Goal: Task Accomplishment & Management: Complete application form

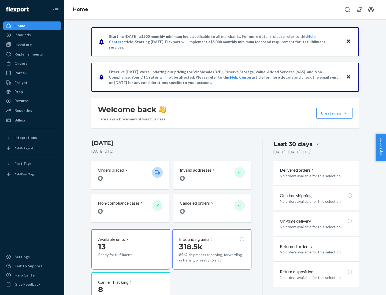
click at [346, 113] on button "Create new Create new inbound Create new order Create new product" at bounding box center [335, 113] width 36 height 11
click at [32, 35] on div "Inbounds" at bounding box center [32, 35] width 57 height 8
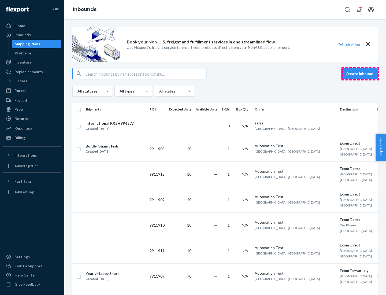
click at [361, 74] on button "Create inbound" at bounding box center [359, 73] width 37 height 11
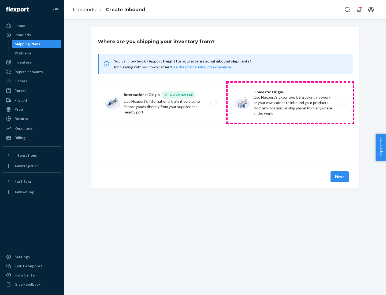
click at [291, 103] on label "Domestic Origin Use Flexport’s extensive US trucking network or your own carrie…" at bounding box center [291, 103] width 126 height 40
click at [343, 103] on input "Domestic Origin Use Flexport’s extensive US trucking network or your own carrie…" at bounding box center [344, 102] width 3 height 3
radio input "true"
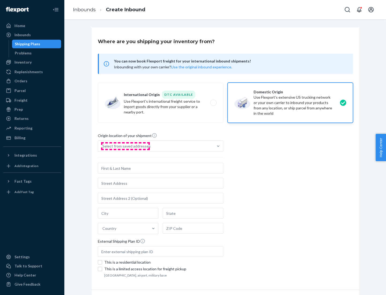
click at [125, 146] on div "Select from saved addresses" at bounding box center [127, 146] width 48 height 5
click at [103, 146] on input "Select from saved addresses" at bounding box center [103, 146] width 1 height 5
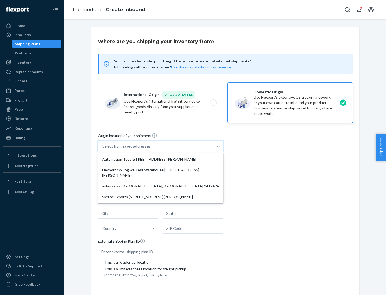
scroll to position [2, 0]
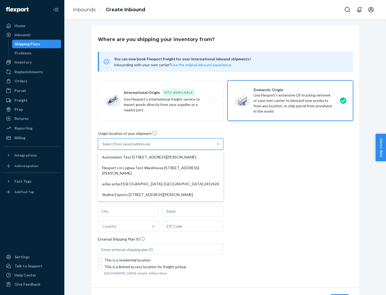
click at [161, 157] on div "Automation Test [STREET_ADDRESS][PERSON_NAME]" at bounding box center [160, 157] width 123 height 11
click at [103, 147] on input "option Automation Test [STREET_ADDRESS][PERSON_NAME] focused, 1 of 4. 4 results…" at bounding box center [103, 143] width 1 height 5
type input "Automation Test"
type input "9th Floor"
type input "[GEOGRAPHIC_DATA]"
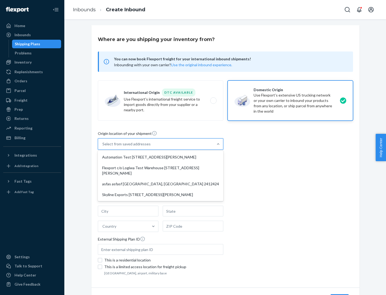
type input "CA"
type input "94104"
type input "[STREET_ADDRESS][PERSON_NAME]"
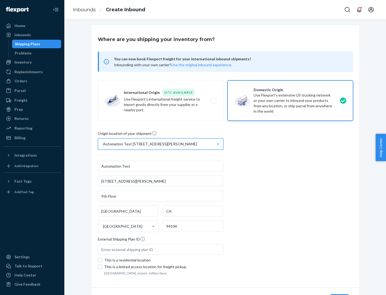
scroll to position [31, 0]
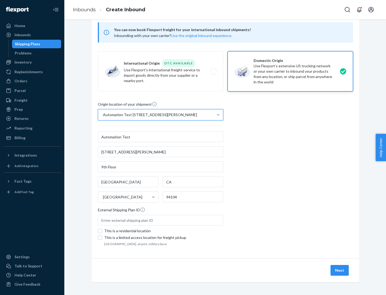
click at [340, 271] on button "Next" at bounding box center [340, 270] width 18 height 11
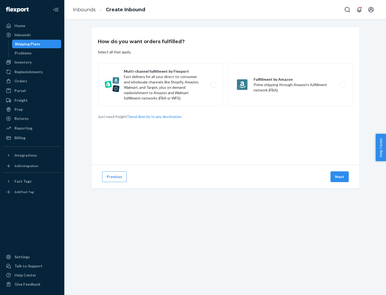
click at [161, 85] on label "Multi-channel fulfillment by Flexport Fast delivery for all your direct-to-cons…" at bounding box center [161, 84] width 126 height 43
click at [213, 85] on input "Multi-channel fulfillment by Flexport Fast delivery for all your direct-to-cons…" at bounding box center [214, 84] width 3 height 3
radio input "true"
click at [340, 177] on button "Next" at bounding box center [340, 176] width 18 height 11
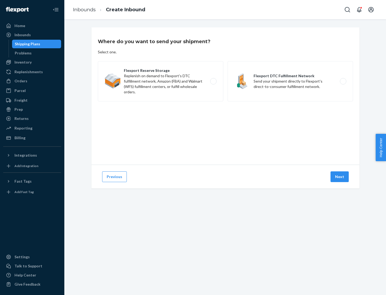
click at [291, 81] on label "Flexport DTC Fulfillment Network Send your shipment directly to Flexport's dire…" at bounding box center [291, 81] width 126 height 40
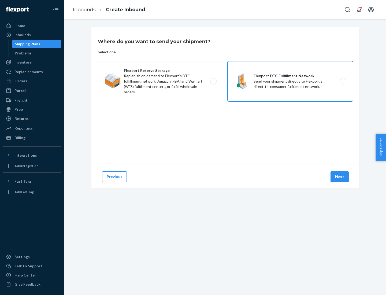
click at [343, 81] on input "Flexport DTC Fulfillment Network Send your shipment directly to Flexport's dire…" at bounding box center [344, 81] width 3 height 3
radio input "true"
click at [340, 177] on button "Next" at bounding box center [340, 176] width 18 height 11
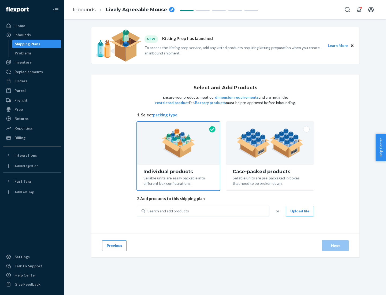
click at [271, 143] on img at bounding box center [270, 144] width 67 height 30
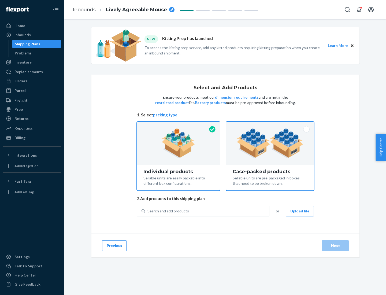
click at [271, 125] on input "Case-packed products Sellable units are pre-packaged in boxes that need to be b…" at bounding box center [270, 123] width 3 height 3
radio input "true"
radio input "false"
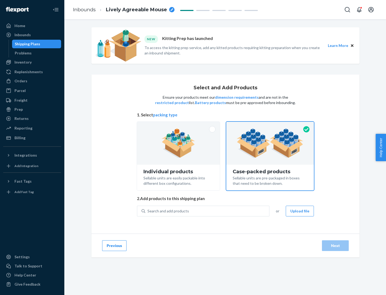
click at [208, 211] on div "Search and add products" at bounding box center [207, 211] width 124 height 10
click at [148, 211] on input "Search and add products" at bounding box center [148, 211] width 1 height 5
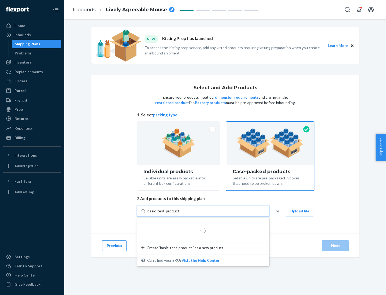
type input "basic-test-product-1"
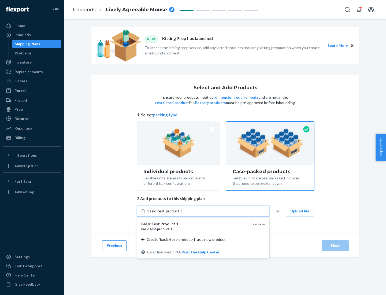
click at [194, 229] on div "basic - test - product - 1" at bounding box center [193, 229] width 105 height 5
click at [182, 214] on input "basic-test-product-1" at bounding box center [165, 211] width 34 height 5
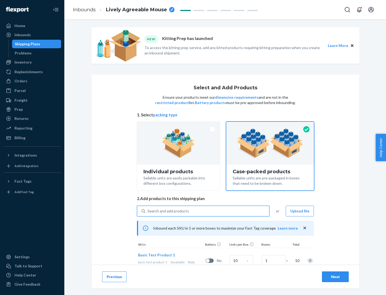
scroll to position [19, 0]
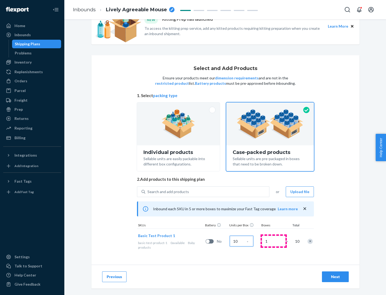
type input "10"
type input "7"
click at [336, 277] on div "Next" at bounding box center [336, 276] width 18 height 5
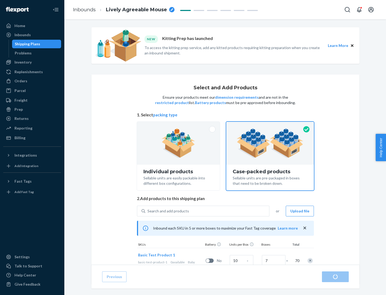
radio input "true"
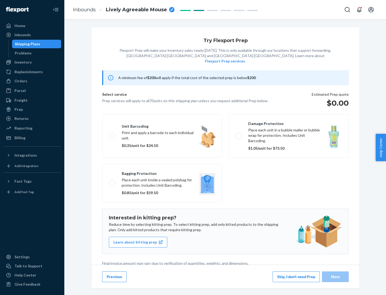
scroll to position [1, 0]
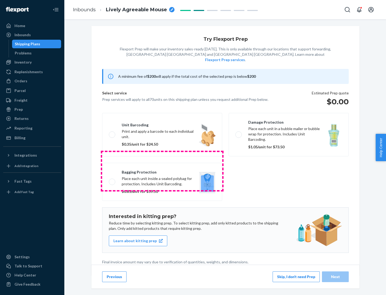
click at [162, 171] on label "Bagging protection Place each unit inside a sealed polybag for protection. Incl…" at bounding box center [162, 182] width 120 height 38
click at [112, 180] on input "Bagging protection Place each unit inside a sealed polybag for protection. Incl…" at bounding box center [110, 181] width 3 height 3
checkbox input "true"
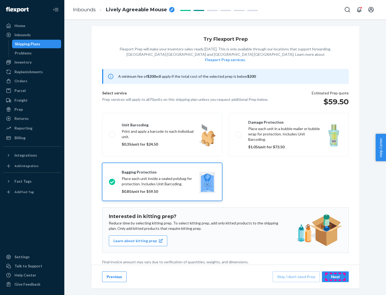
click at [336, 277] on div "Next" at bounding box center [336, 276] width 18 height 5
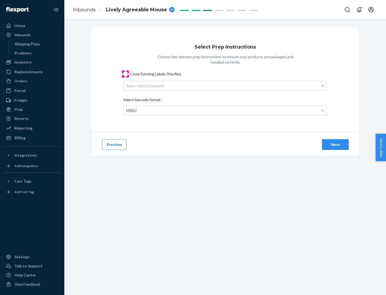
click at [126, 74] on input "Cover Existing Labels (Yes/No)" at bounding box center [125, 74] width 4 height 4
checkbox input "true"
click at [225, 86] on div "Select label placement" at bounding box center [225, 85] width 203 height 9
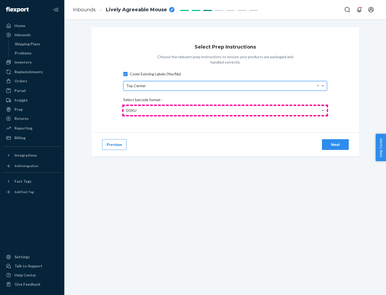
click at [225, 110] on div "DSKU" at bounding box center [225, 110] width 203 height 9
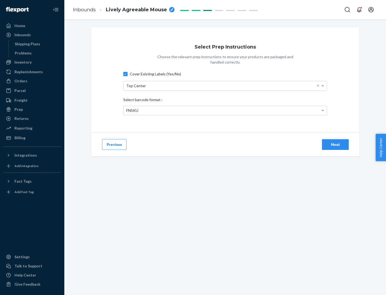
click at [336, 144] on div "Next" at bounding box center [336, 144] width 18 height 5
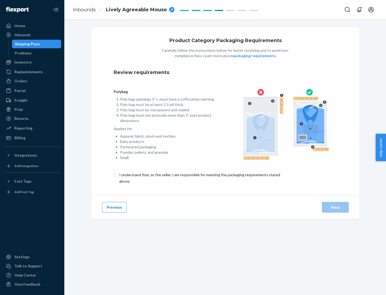
click at [199, 178] on input "checkbox" at bounding box center [203, 178] width 178 height 13
checkbox input "true"
click at [336, 207] on div "Next" at bounding box center [336, 207] width 18 height 5
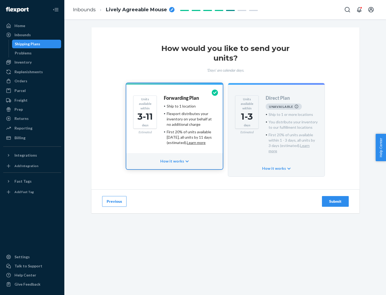
click at [182, 98] on h4 "Forwarding Plan" at bounding box center [181, 98] width 35 height 5
click at [336, 199] on div "Submit" at bounding box center [336, 201] width 18 height 5
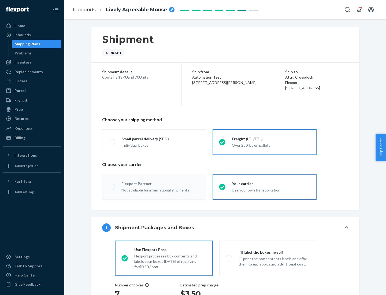
radio input "true"
radio input "false"
radio input "true"
radio input "false"
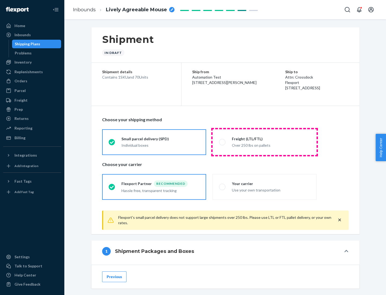
click at [265, 142] on div "Over 250 lbs on pallets" at bounding box center [271, 145] width 78 height 6
click at [223, 142] on input "Freight (LTL/FTL) Over 250 lbs on pallets" at bounding box center [220, 141] width 3 height 3
radio input "true"
radio input "false"
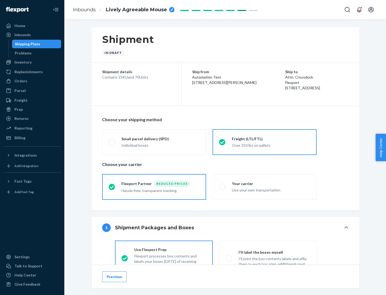
scroll to position [30, 0]
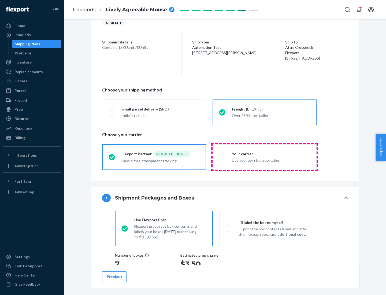
click at [265, 157] on div "Use your own transportation" at bounding box center [271, 160] width 78 height 6
click at [223, 157] on input "Your carrier Use your own transportation" at bounding box center [220, 156] width 3 height 3
radio input "true"
radio input "false"
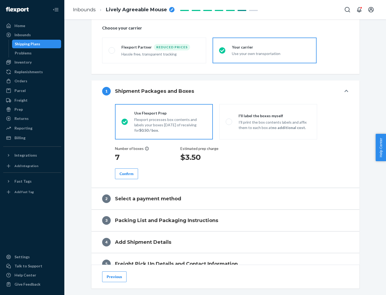
scroll to position [101, 0]
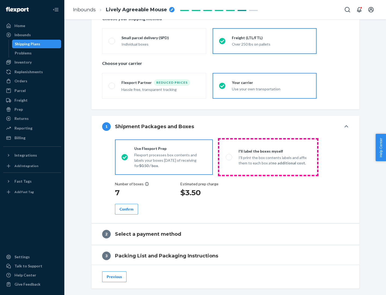
click at [268, 157] on p "I’ll print the box contents labels and affix them to each box at no additional …" at bounding box center [275, 160] width 72 height 11
click at [229, 157] on input "I'll label the boxes myself I’ll print the box contents labels and affix them t…" at bounding box center [227, 156] width 3 height 3
radio input "true"
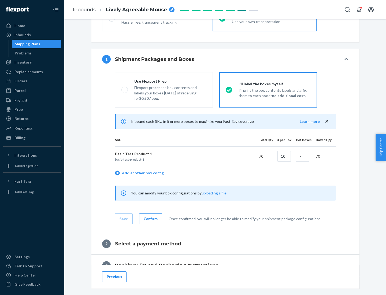
scroll to position [93, 0]
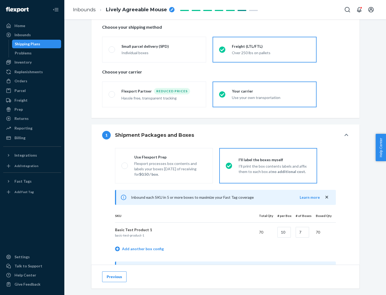
click at [170, 157] on div "Use Flexport Prep" at bounding box center [170, 157] width 72 height 5
click at [125, 164] on input "Use Flexport Prep Flexport processes box contents and labels your boxes [DATE] …" at bounding box center [123, 165] width 3 height 3
radio input "true"
radio input "false"
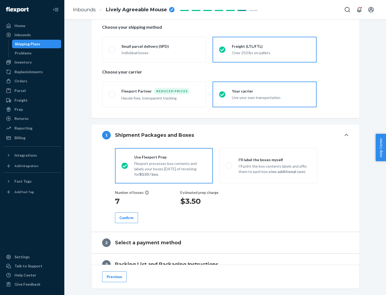
scroll to position [153, 0]
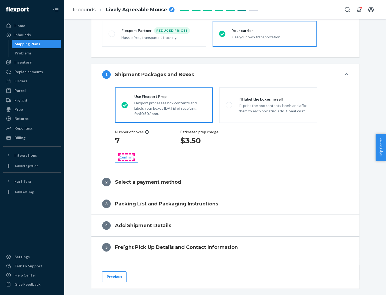
click at [127, 157] on div "Confirm" at bounding box center [127, 157] width 14 height 5
radio input "false"
